Goal: Task Accomplishment & Management: Manage account settings

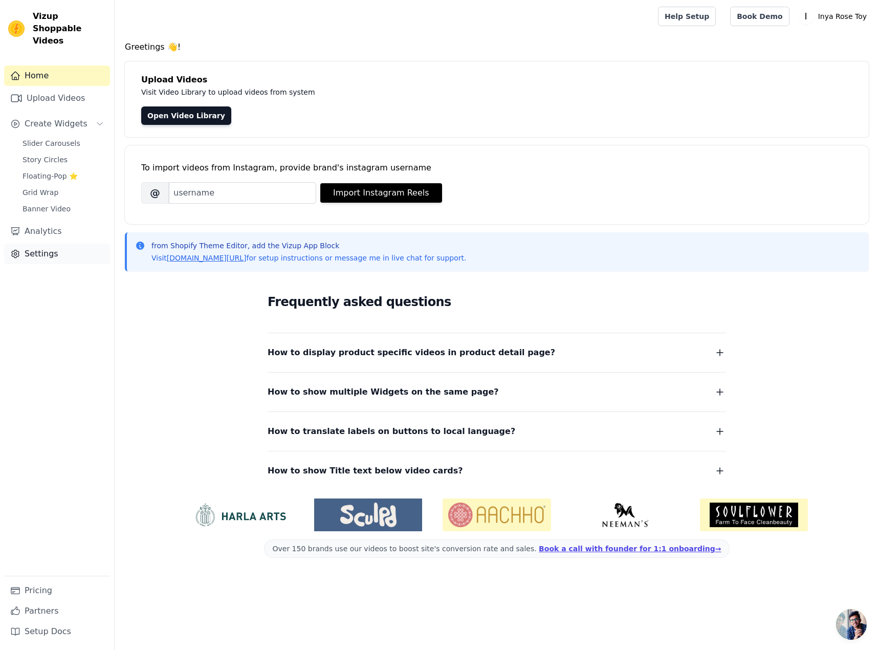
click at [64, 248] on link "Settings" at bounding box center [57, 254] width 106 height 20
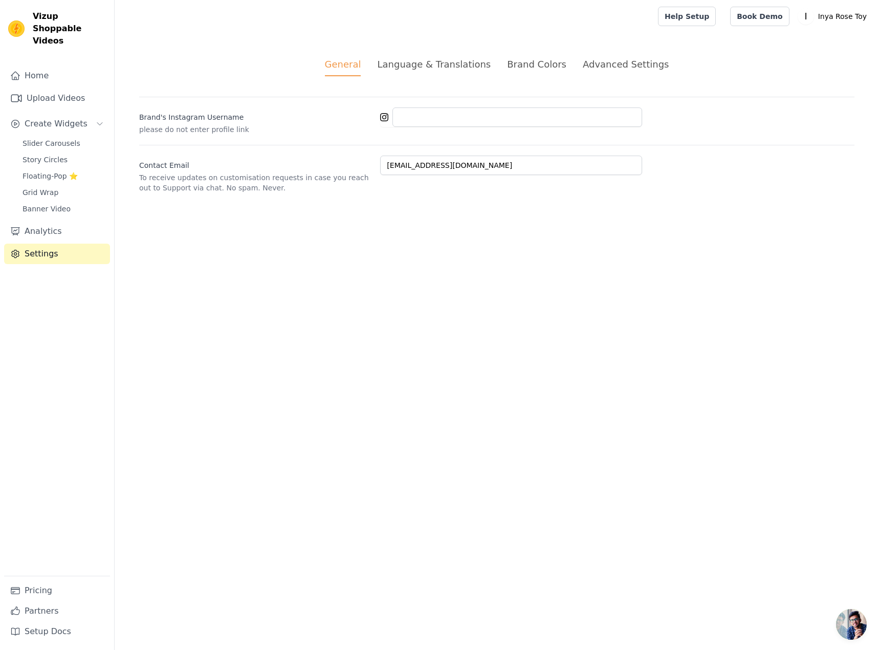
click at [433, 67] on div "Language & Translations" at bounding box center [434, 64] width 114 height 14
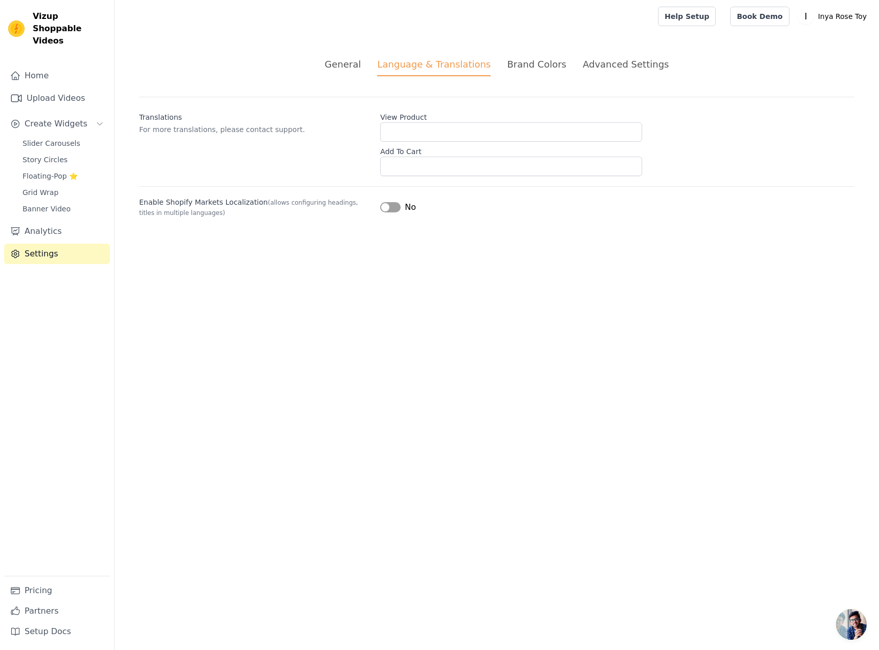
click at [529, 70] on div "Brand Colors" at bounding box center [536, 64] width 59 height 14
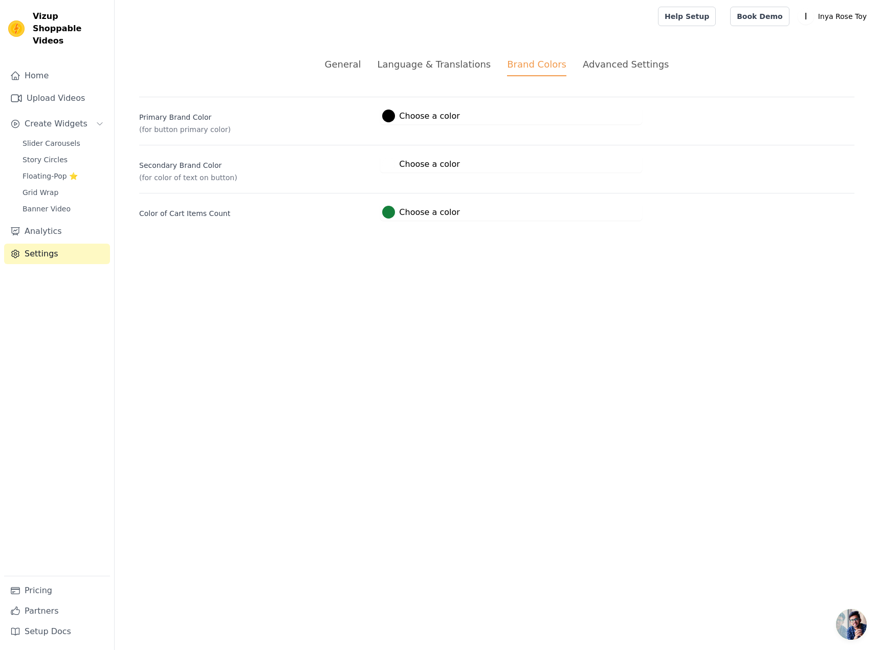
click at [611, 65] on div "Advanced Settings" at bounding box center [626, 64] width 86 height 14
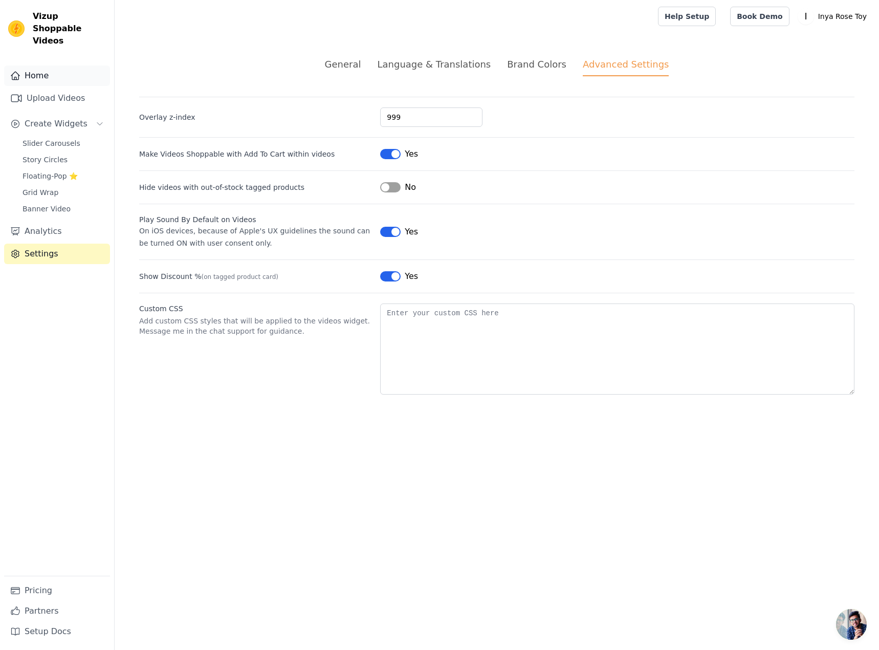
click at [50, 71] on link "Home" at bounding box center [57, 76] width 106 height 20
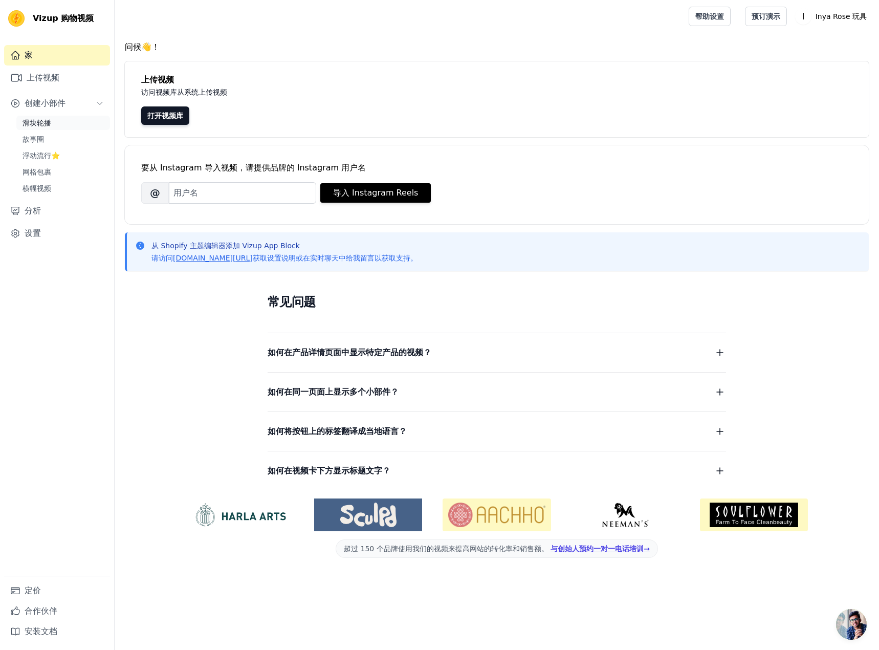
click at [71, 126] on link "滑块轮播" at bounding box center [63, 123] width 94 height 14
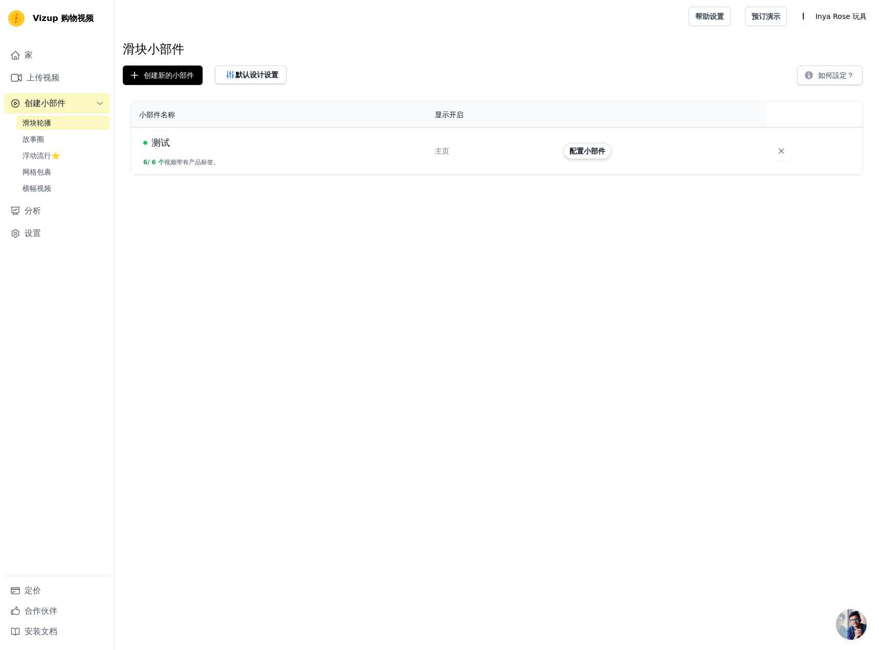
click at [159, 142] on font "测试" at bounding box center [161, 142] width 18 height 11
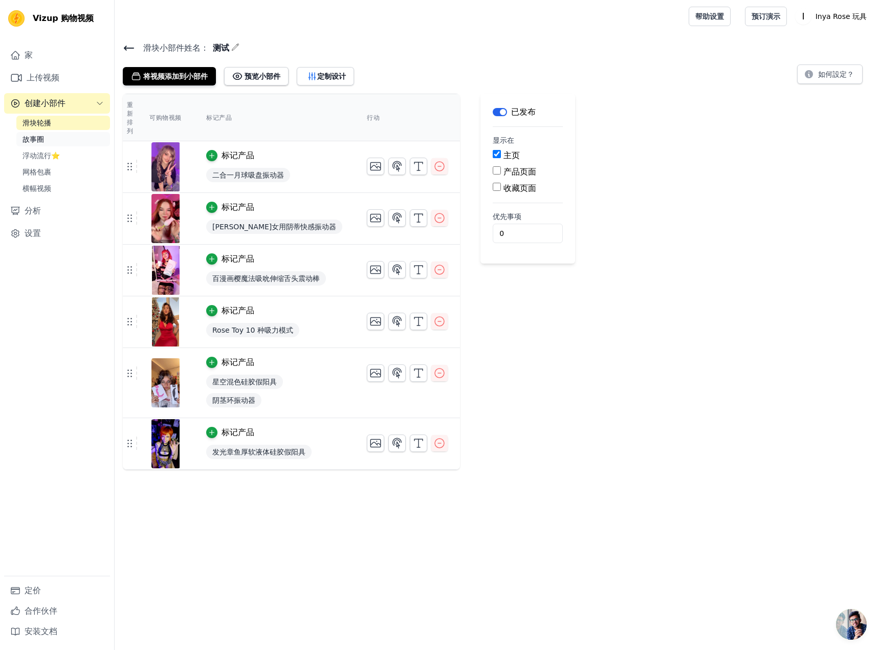
click at [27, 142] on font "故事圈" at bounding box center [34, 139] width 22 height 8
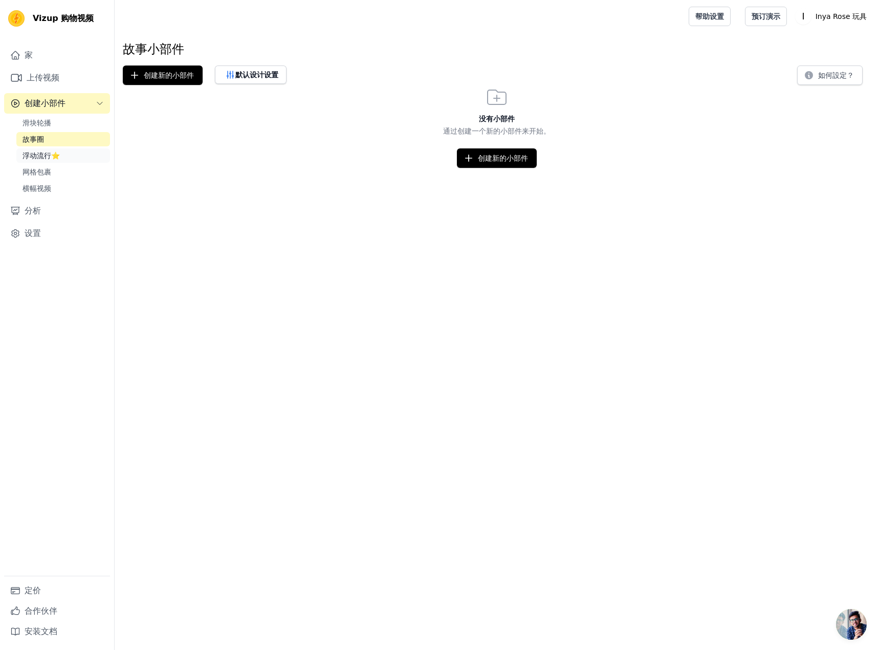
click at [29, 157] on font "浮动流行⭐" at bounding box center [41, 156] width 37 height 8
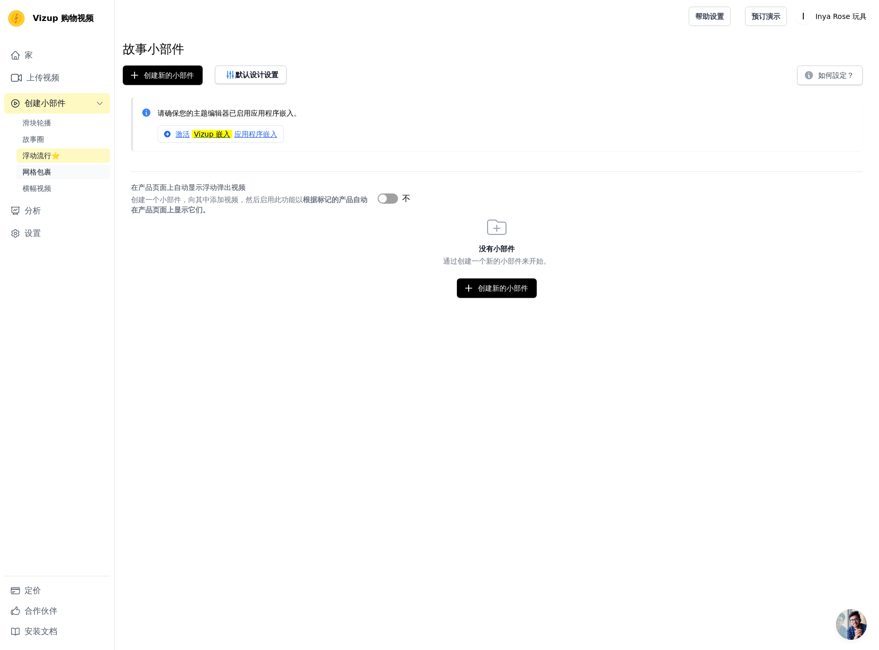
click at [29, 171] on font "网格包裹" at bounding box center [37, 172] width 29 height 8
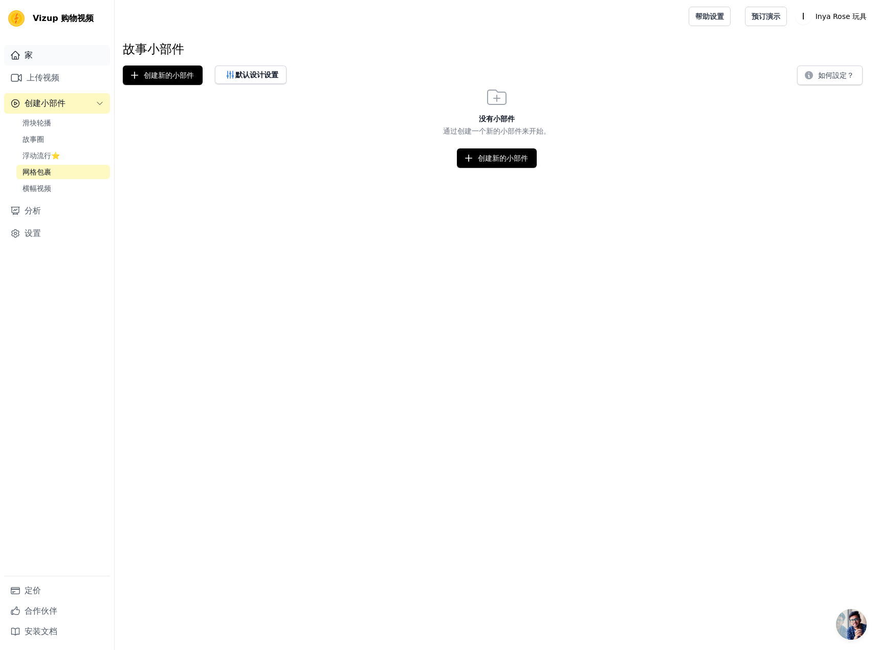
click at [73, 50] on link "家" at bounding box center [57, 55] width 106 height 20
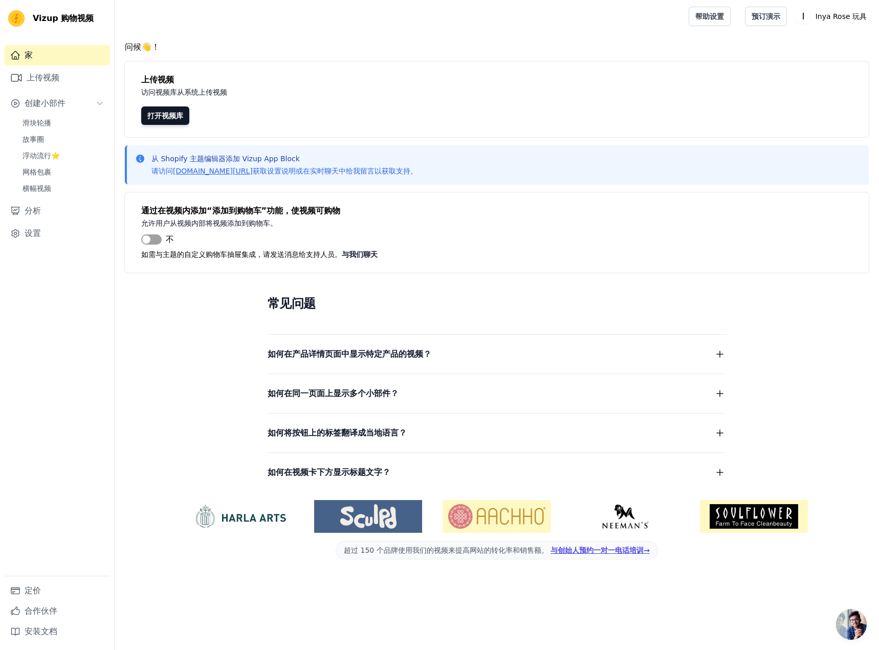
click at [41, 20] on font "Vizup 购物视频" at bounding box center [63, 18] width 61 height 10
copy font "Vizup"
